Goal: Information Seeking & Learning: Find specific fact

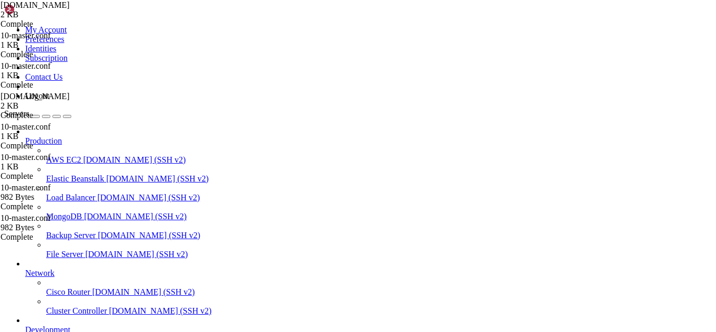
drag, startPoint x: 123, startPoint y: 898, endPoint x: 103, endPoint y: 879, distance: 27.1
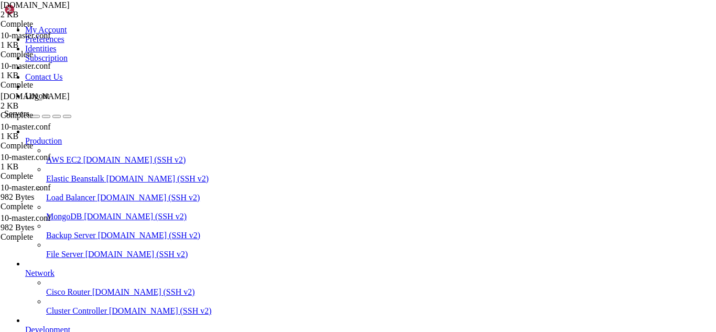
drag, startPoint x: 266, startPoint y: 845, endPoint x: 9, endPoint y: 740, distance: 277.8
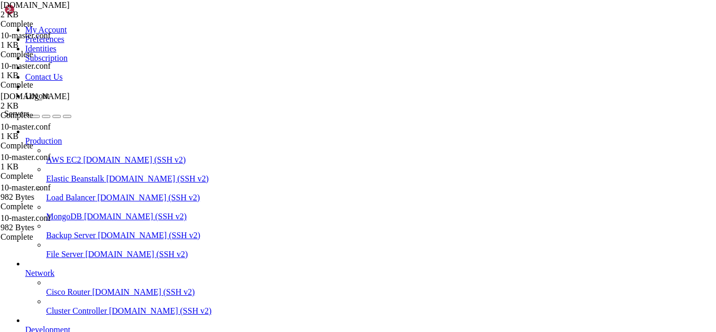
drag, startPoint x: 233, startPoint y: 891, endPoint x: 198, endPoint y: 894, distance: 35.3
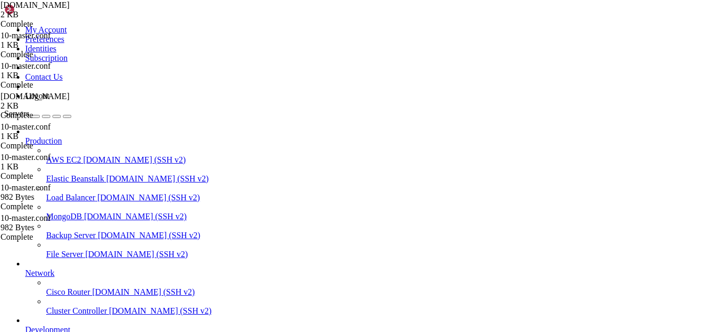
drag, startPoint x: 243, startPoint y: 896, endPoint x: 216, endPoint y: 895, distance: 26.2
drag, startPoint x: 259, startPoint y: 901, endPoint x: 247, endPoint y: 900, distance: 12.6
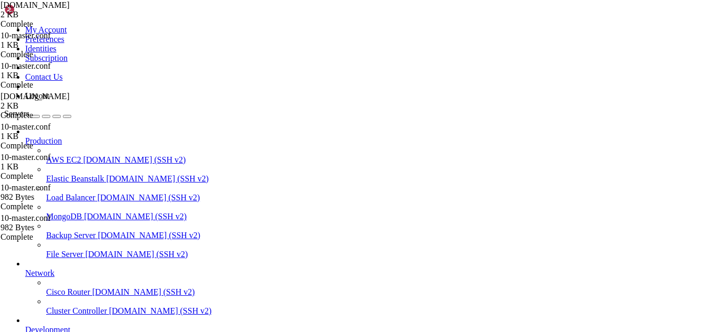
scroll to position [6335, 0]
drag, startPoint x: 275, startPoint y: 903, endPoint x: 268, endPoint y: 901, distance: 7.5
drag, startPoint x: 261, startPoint y: 893, endPoint x: 228, endPoint y: 896, distance: 33.2
